Goal: Information Seeking & Learning: Learn about a topic

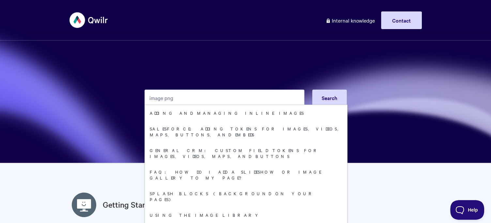
type input "image png"
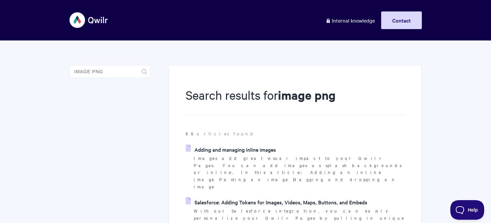
click at [228, 152] on link "Adding and managing inline images" at bounding box center [231, 149] width 90 height 10
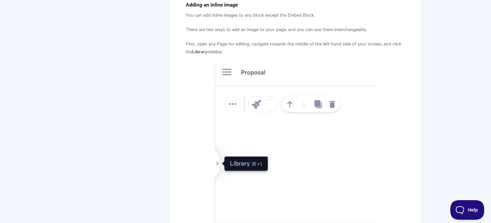
scroll to position [265, 0]
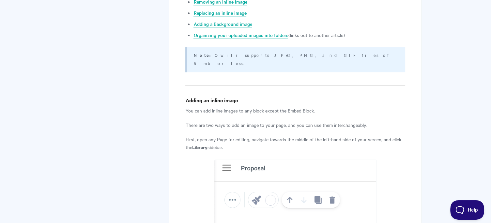
drag, startPoint x: 304, startPoint y: 56, endPoint x: 205, endPoint y: 55, distance: 99.0
click at [205, 55] on p "Note: Qwilr supports JPEG, PNG, and GIF files of 5 mb or less." at bounding box center [295, 59] width 203 height 16
copy p "Qwilr supports JPEG, PNG, and GIF files of 5 mb or less."
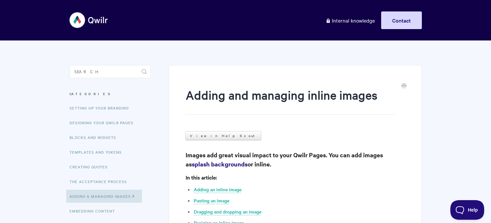
click at [236, 105] on h1 "Adding and managing inline images" at bounding box center [290, 101] width 210 height 28
click at [126, 75] on input "Search" at bounding box center [110, 71] width 81 height 13
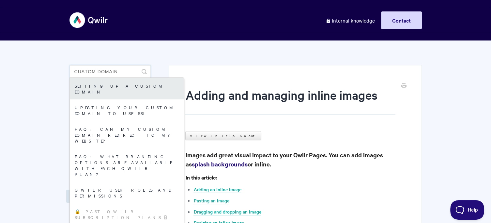
type input "custom domain"
click at [135, 83] on link "Setting up a Custom Domain" at bounding box center [127, 89] width 114 height 22
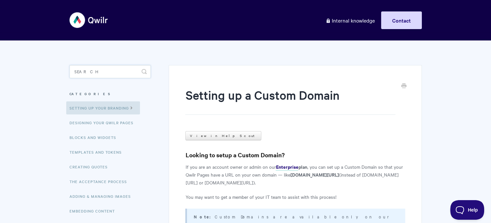
click at [96, 72] on input "Search" at bounding box center [110, 71] width 81 height 13
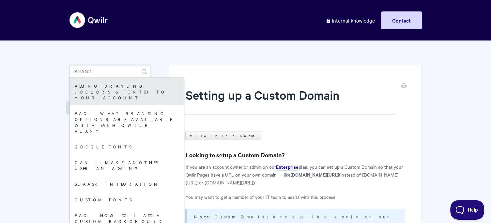
type input "brand"
click at [104, 88] on link "Adding branding (colors & fonts) to your account" at bounding box center [127, 91] width 114 height 27
